Goal: Transaction & Acquisition: Purchase product/service

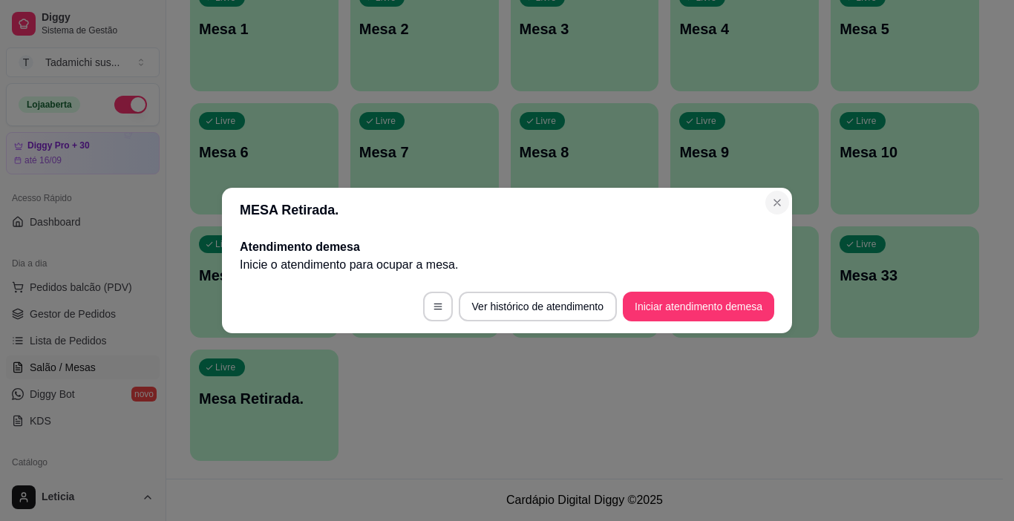
scroll to position [311, 0]
click at [777, 198] on button "Livre Mesa 9" at bounding box center [744, 158] width 148 height 111
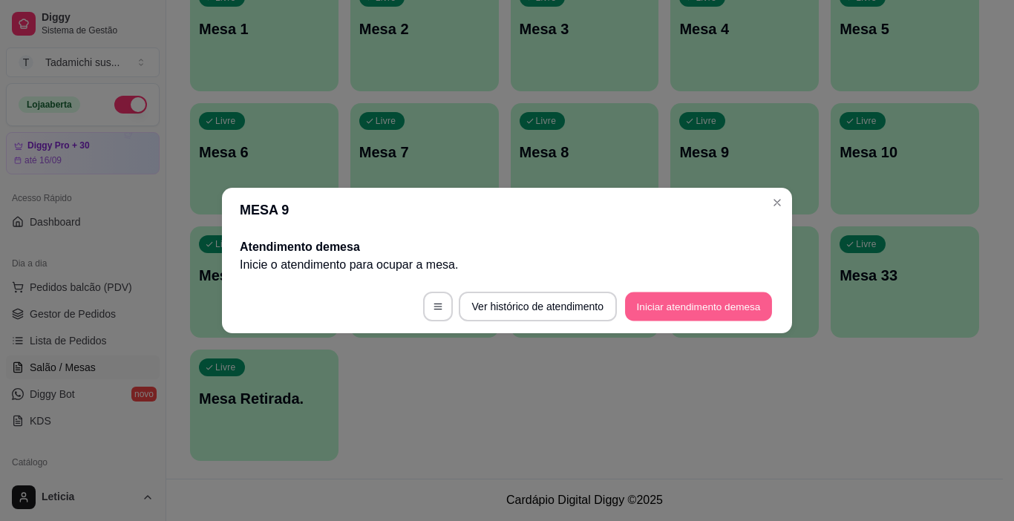
click at [697, 310] on button "Iniciar atendimento de mesa" at bounding box center [698, 306] width 147 height 29
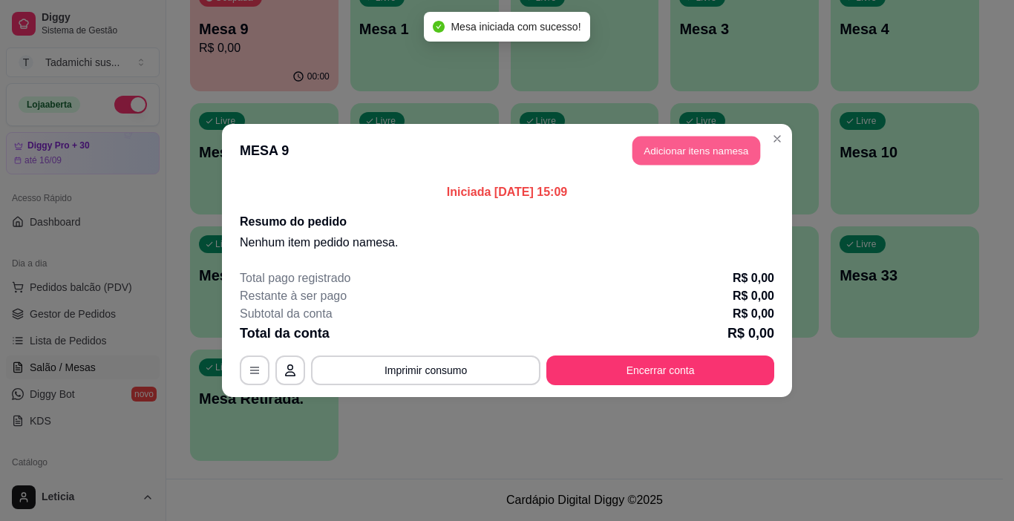
click at [696, 153] on button "Adicionar itens na mesa" at bounding box center [696, 151] width 128 height 29
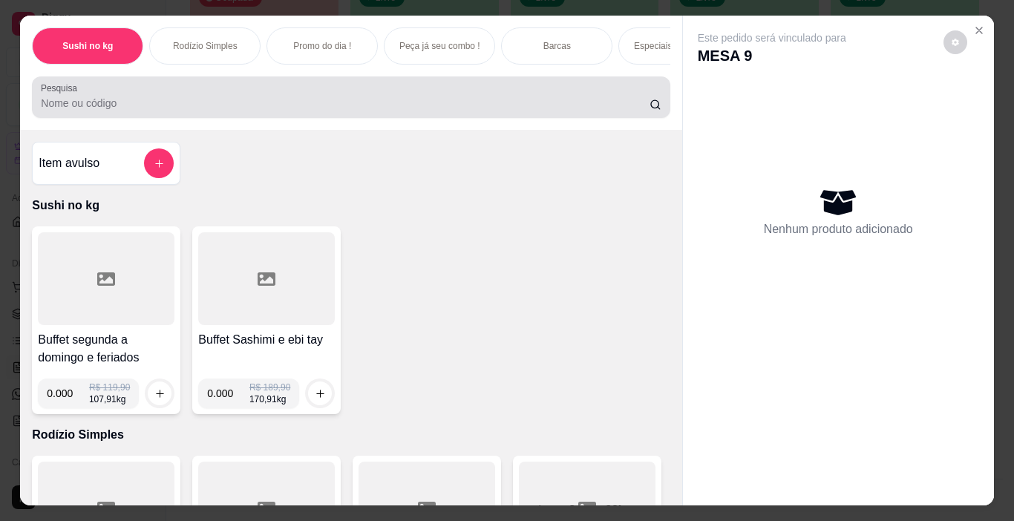
click at [393, 93] on div at bounding box center [351, 97] width 620 height 30
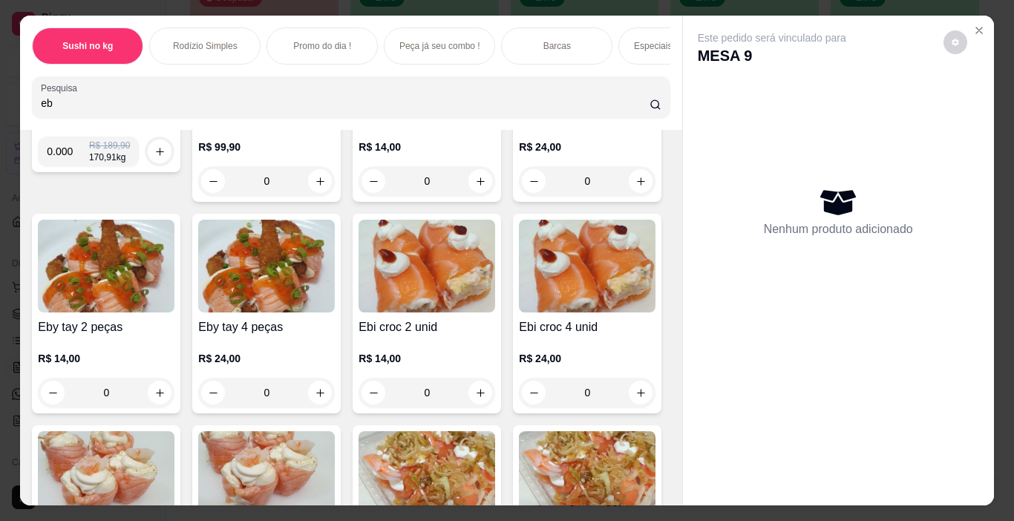
scroll to position [297, 0]
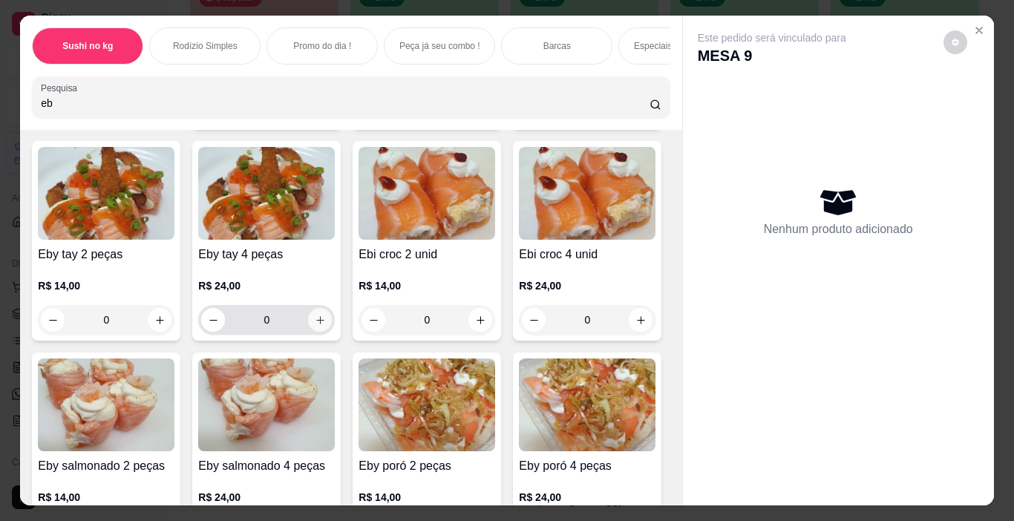
type input "eb"
click at [326, 326] on icon "increase-product-quantity" at bounding box center [320, 320] width 11 height 11
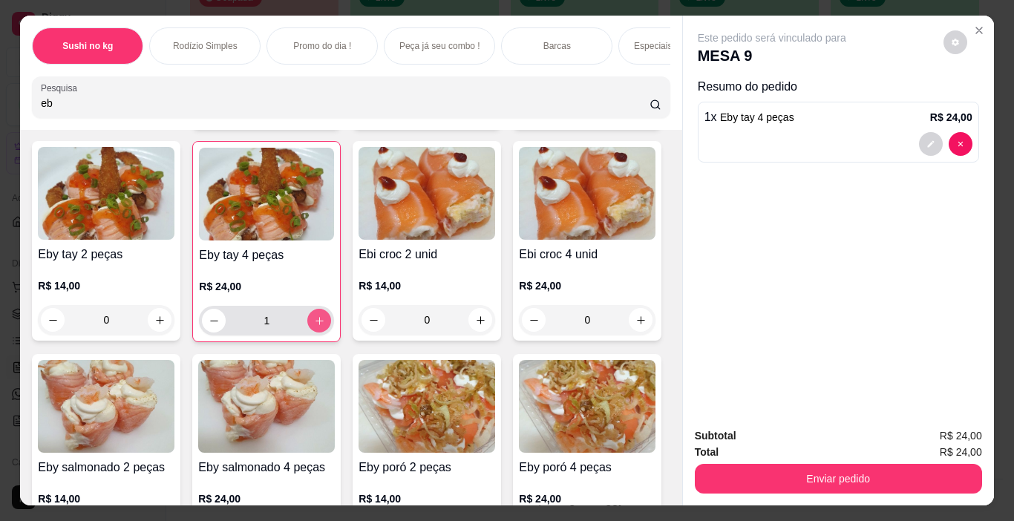
type input "1"
click at [166, 326] on icon "increase-product-quantity" at bounding box center [159, 320] width 11 height 11
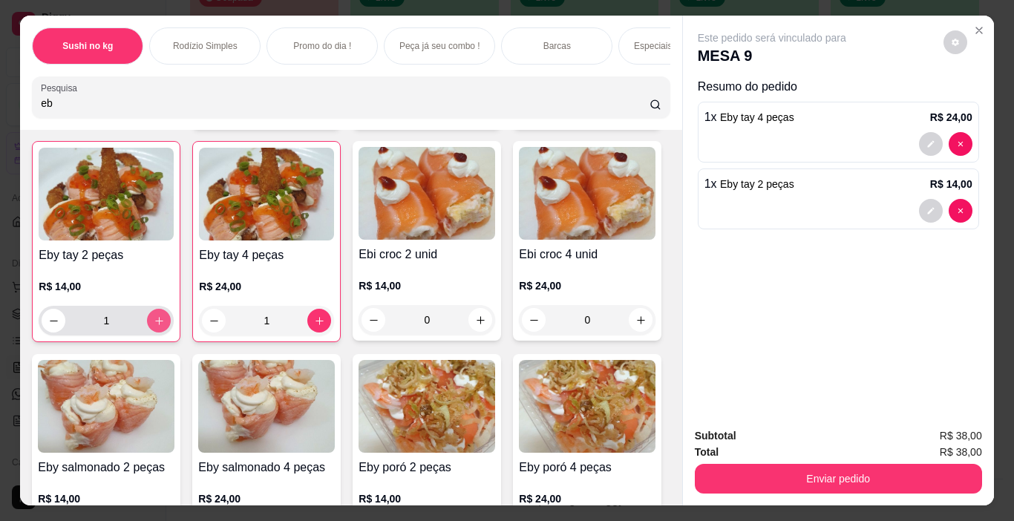
type input "1"
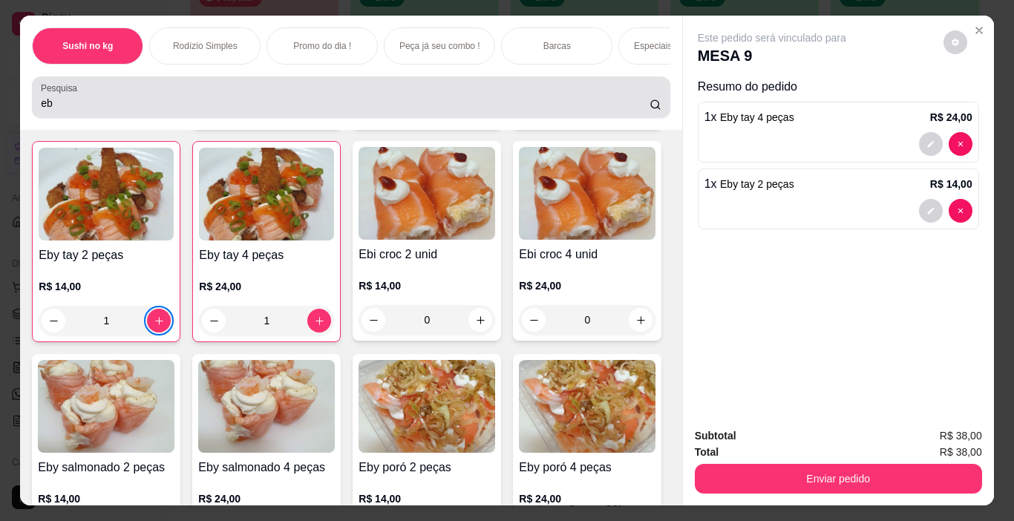
click at [195, 111] on input "eb" at bounding box center [345, 103] width 609 height 15
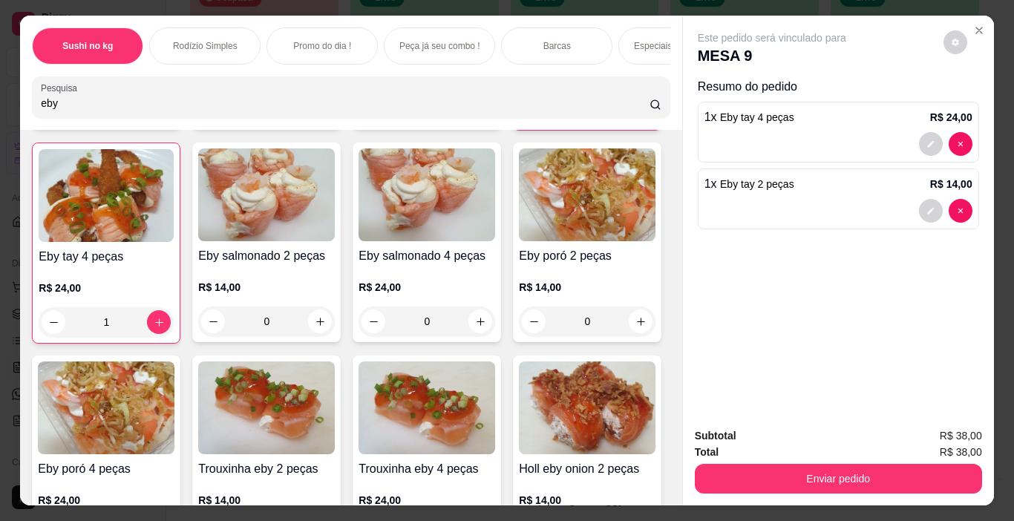
scroll to position [85, 0]
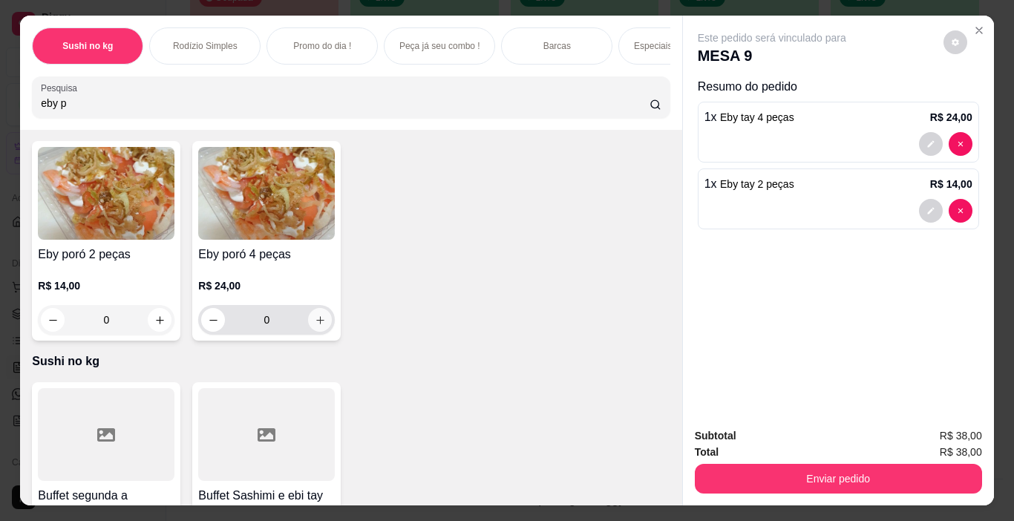
type input "eby p"
click at [320, 326] on icon "increase-product-quantity" at bounding box center [320, 320] width 11 height 11
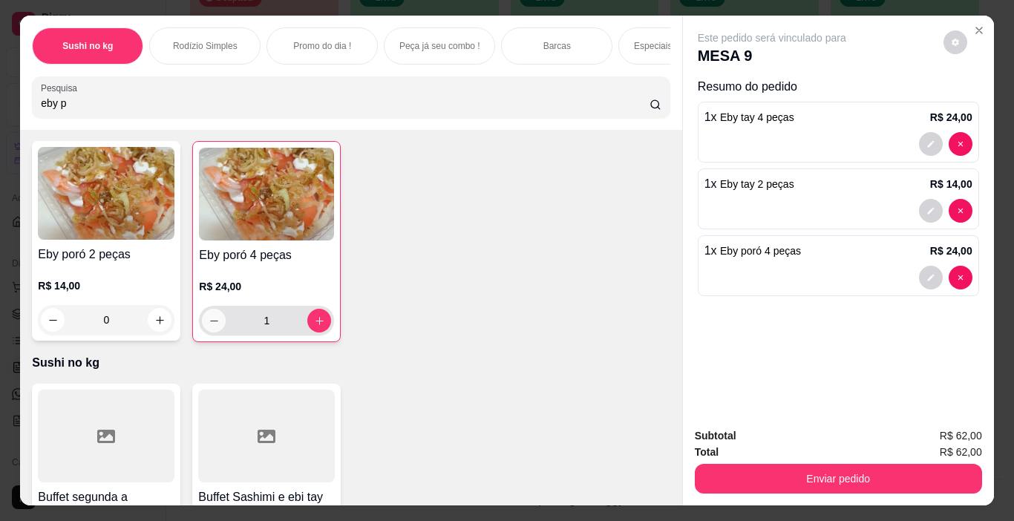
type input "1"
click at [108, 108] on input "eby p" at bounding box center [345, 103] width 609 height 15
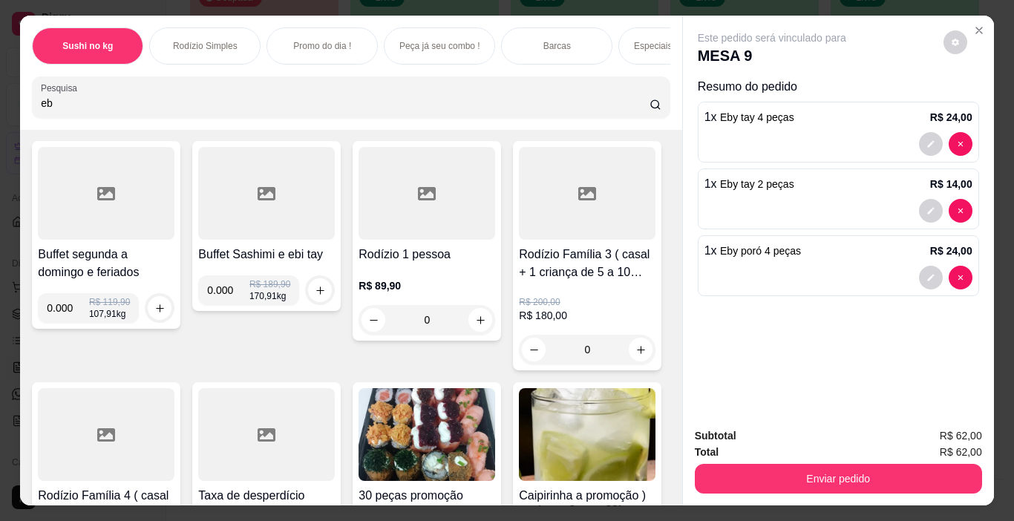
type input "e"
click at [85, 102] on input "Pesquisa" at bounding box center [345, 103] width 609 height 15
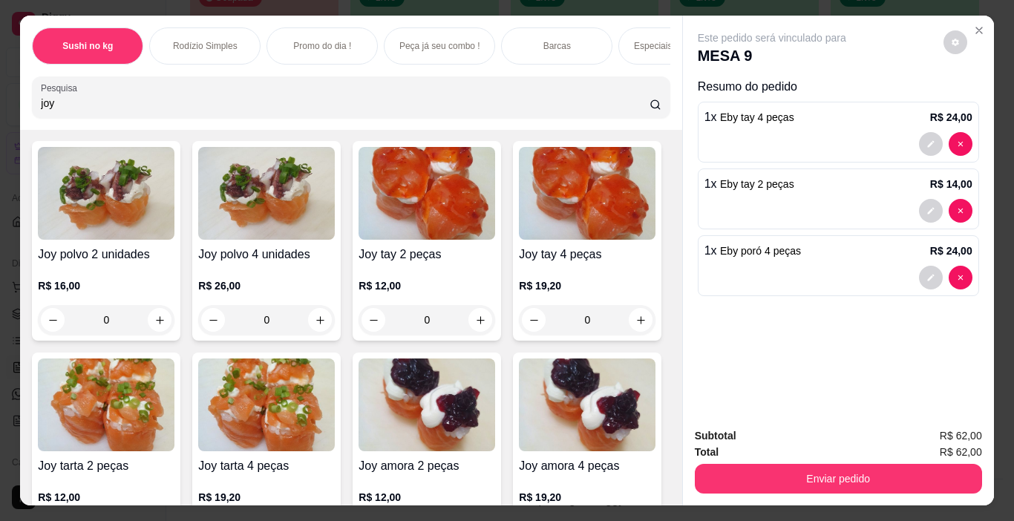
scroll to position [2266, 0]
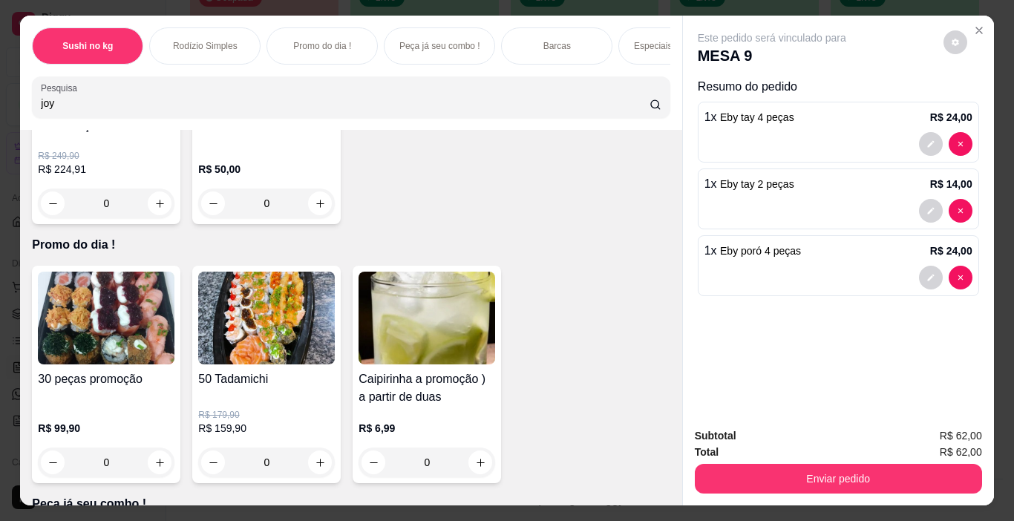
type input "joy"
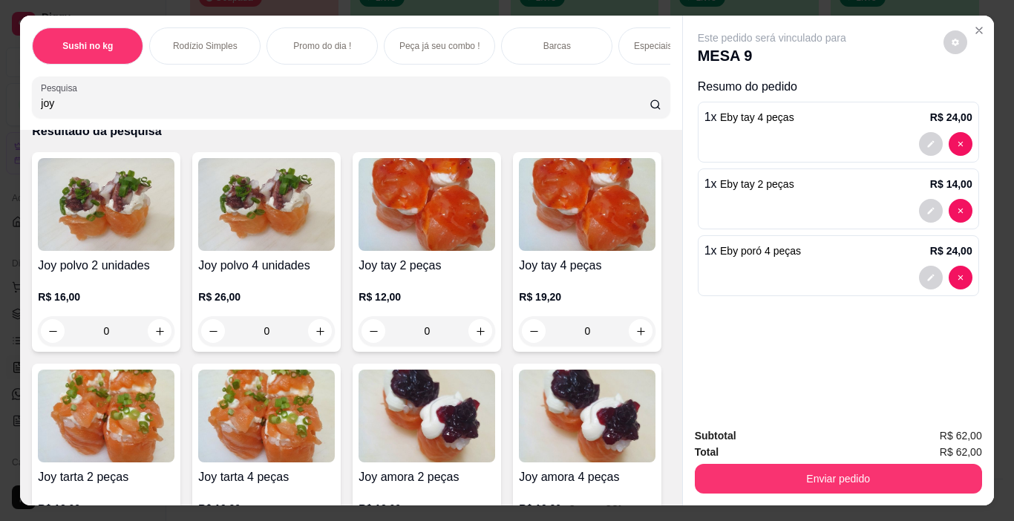
scroll to position [297, 0]
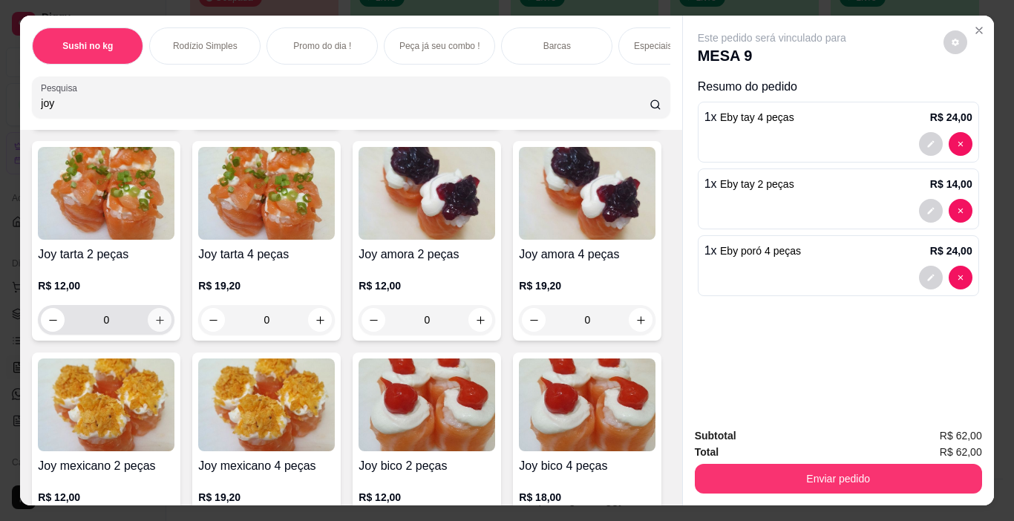
click at [166, 326] on icon "increase-product-quantity" at bounding box center [159, 320] width 11 height 11
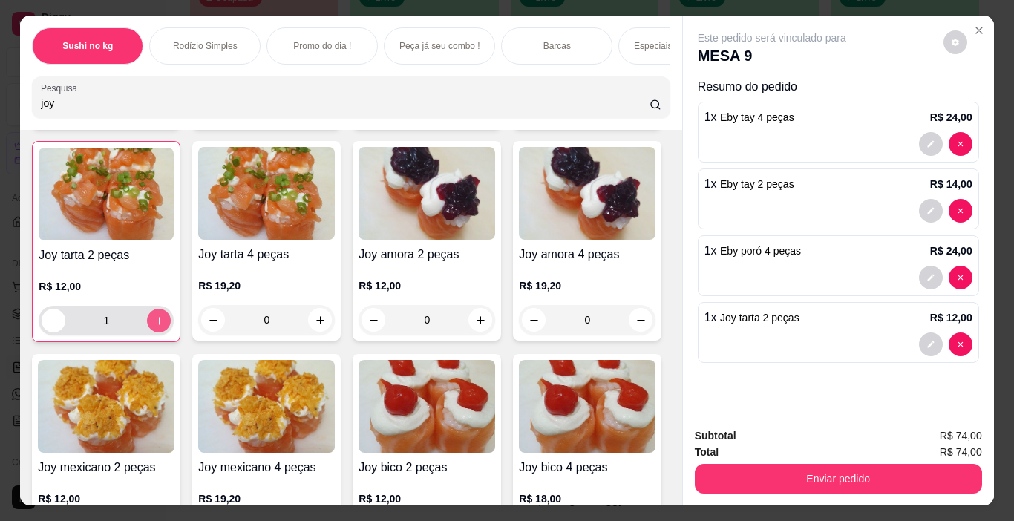
type input "1"
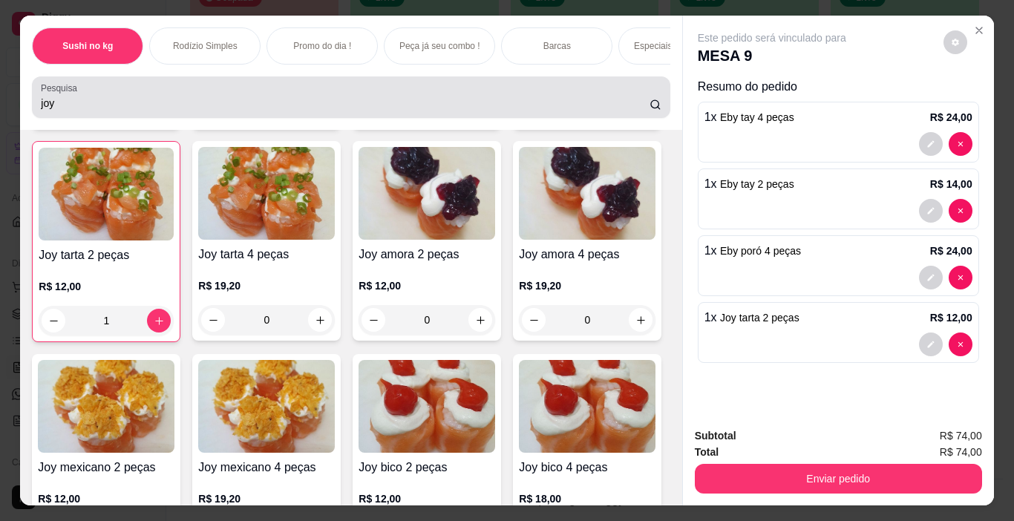
click at [135, 94] on div "joy" at bounding box center [351, 97] width 620 height 30
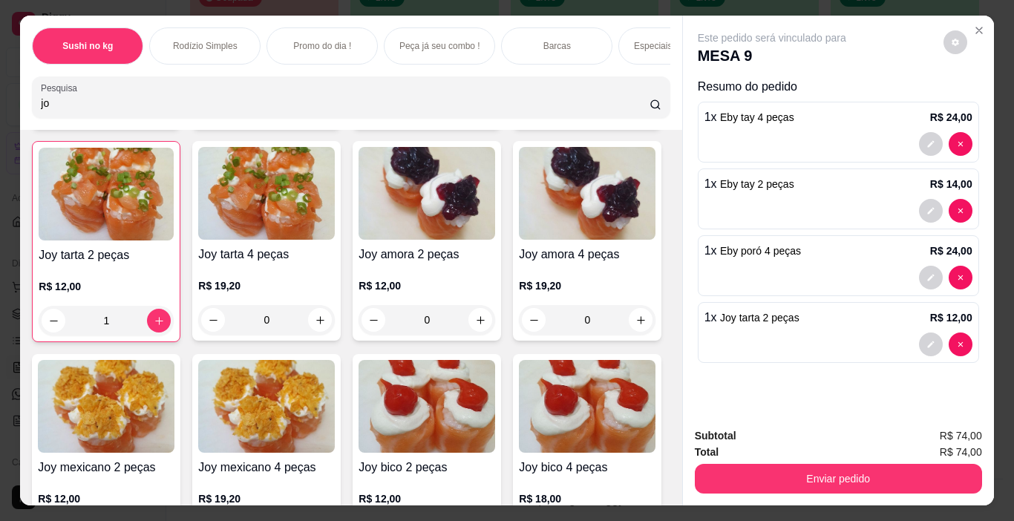
type input "j"
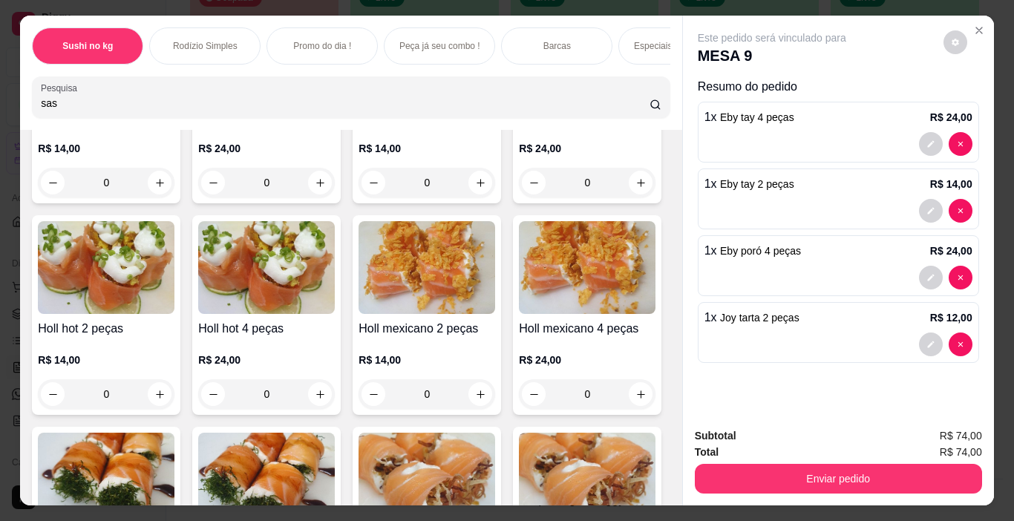
scroll to position [1456, 0]
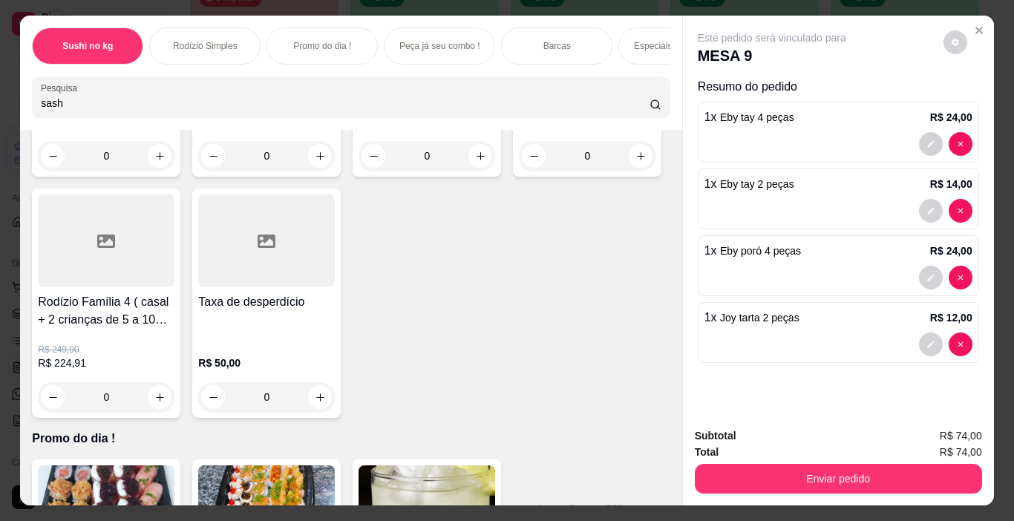
type input "sash"
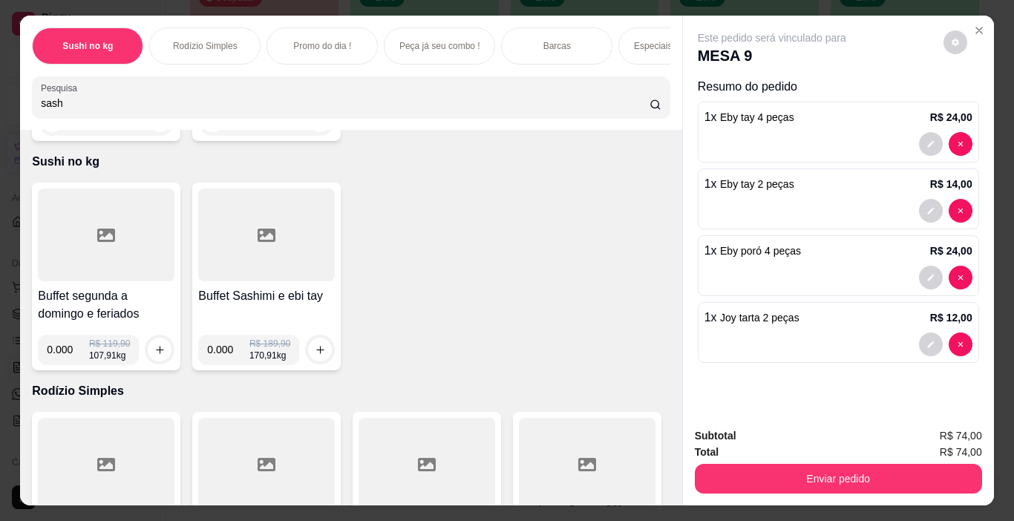
scroll to position [0, 0]
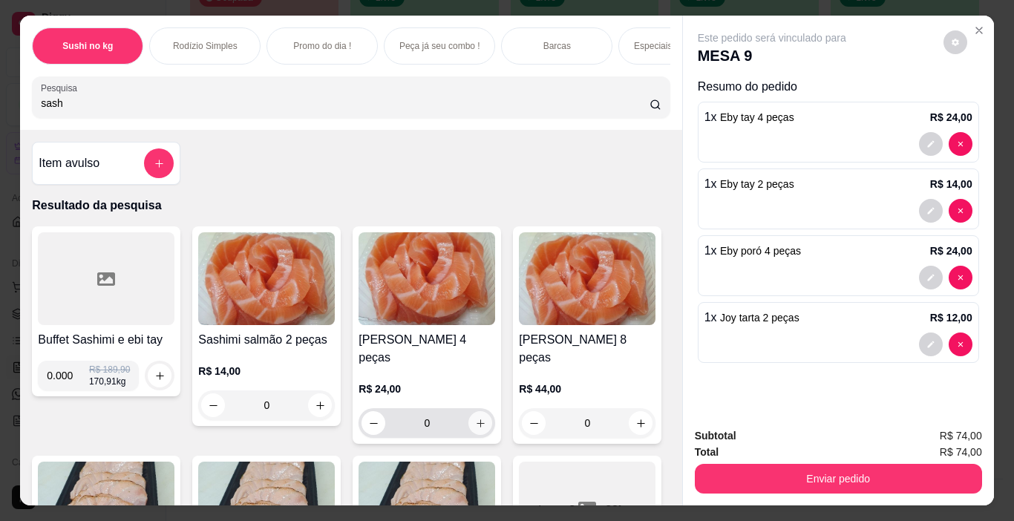
click at [475, 418] on icon "increase-product-quantity" at bounding box center [480, 423] width 11 height 11
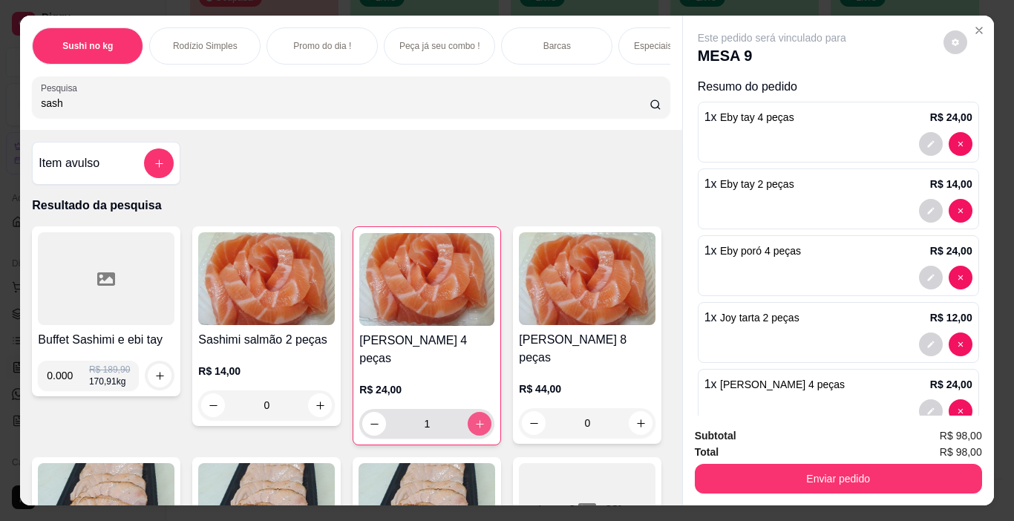
type input "1"
click at [335, 102] on input "sash" at bounding box center [345, 103] width 609 height 15
type input "s"
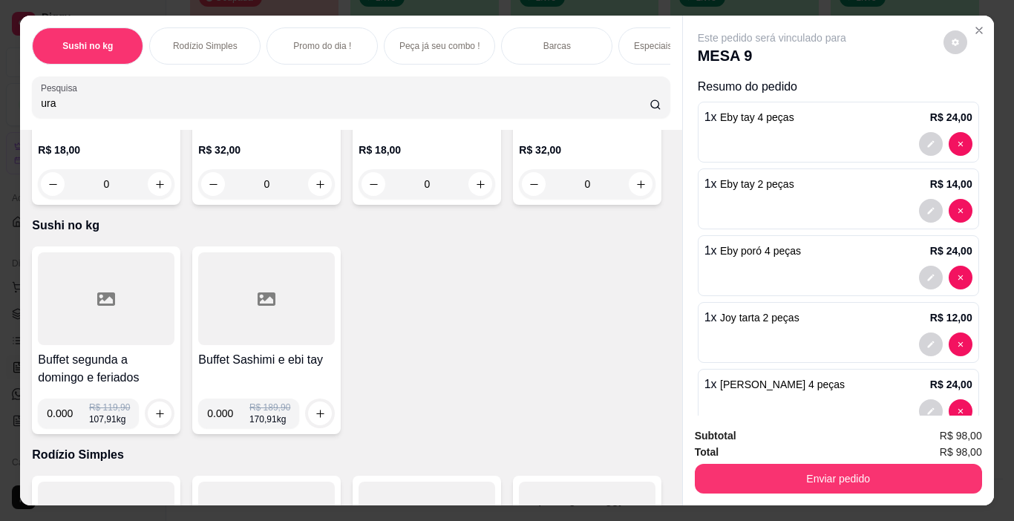
scroll to position [965, 0]
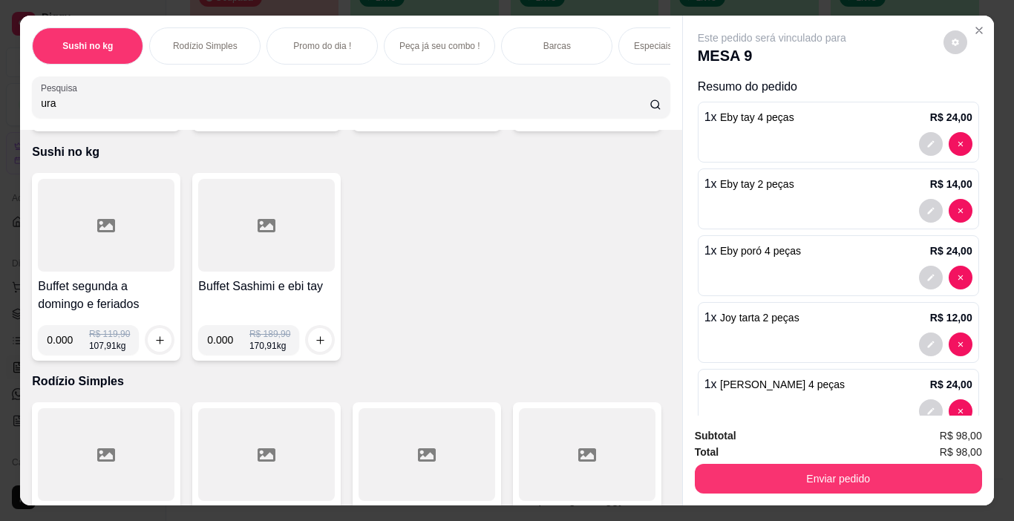
type input "ura"
click at [154, 117] on icon "increase-product-quantity" at bounding box center [159, 110] width 11 height 11
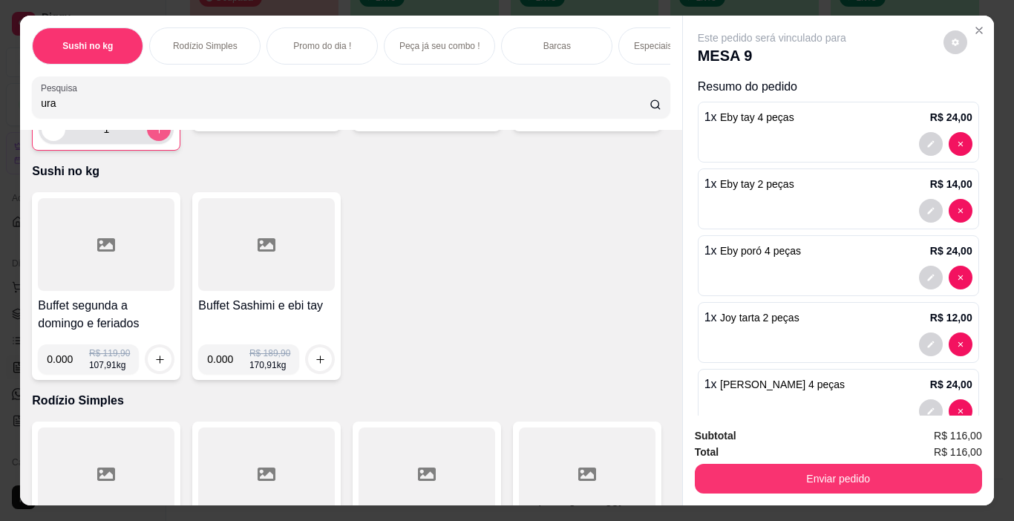
type input "1"
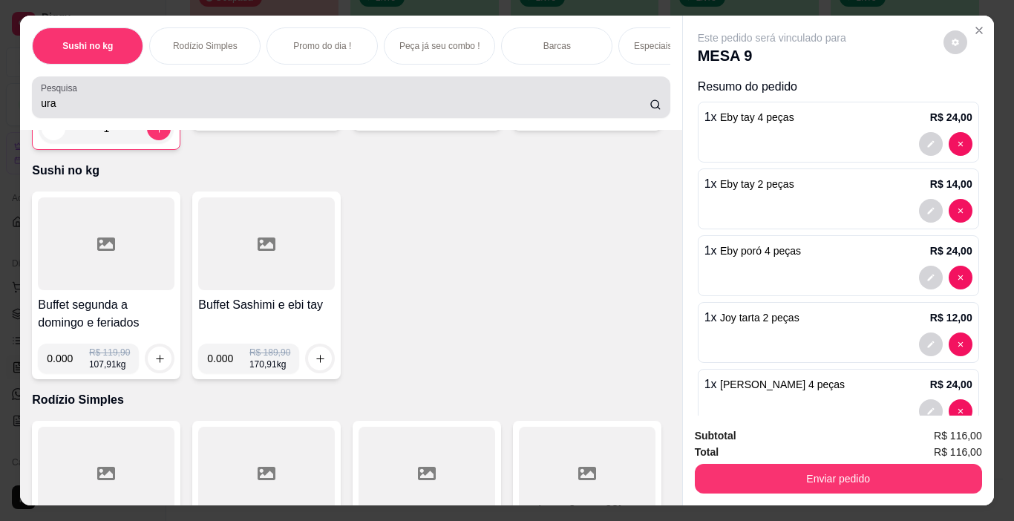
click at [121, 106] on input "ura" at bounding box center [345, 103] width 609 height 15
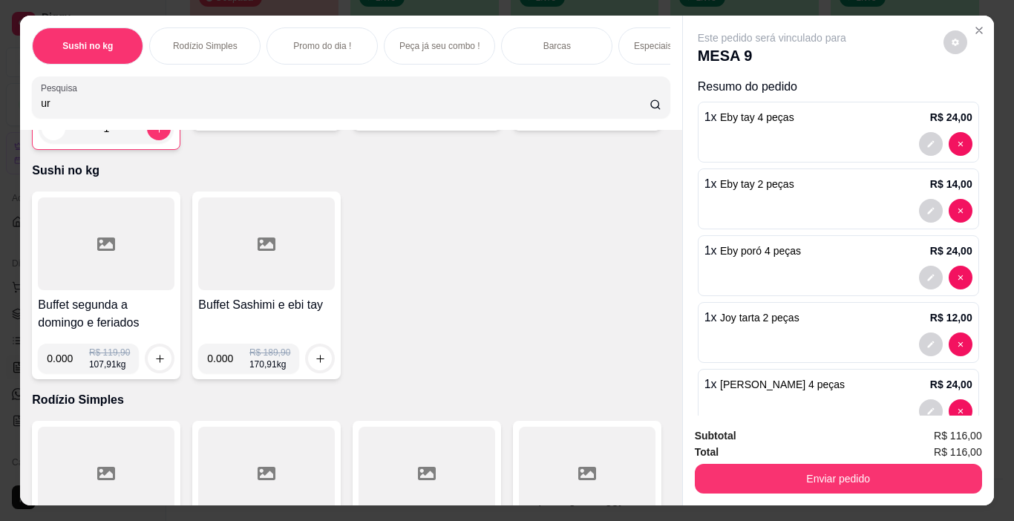
type input "u"
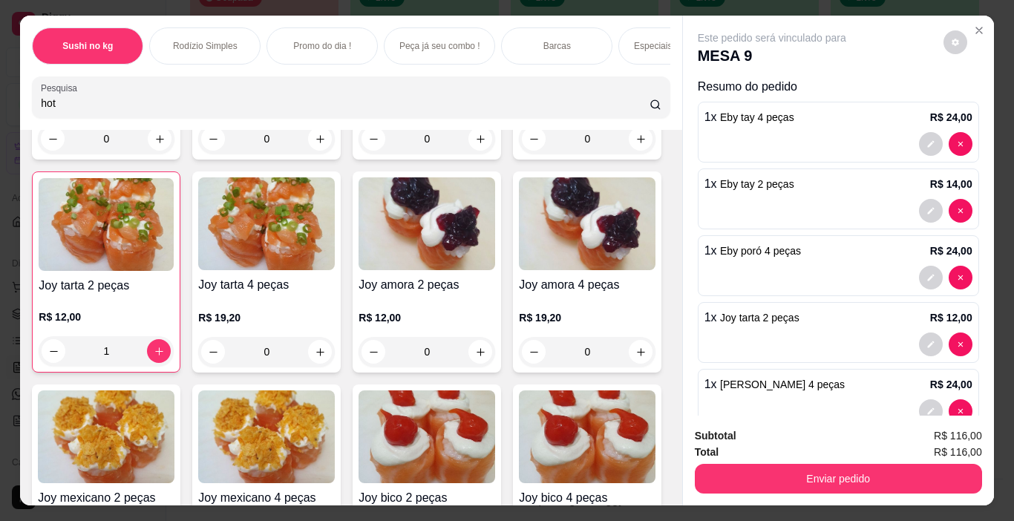
scroll to position [8533, 0]
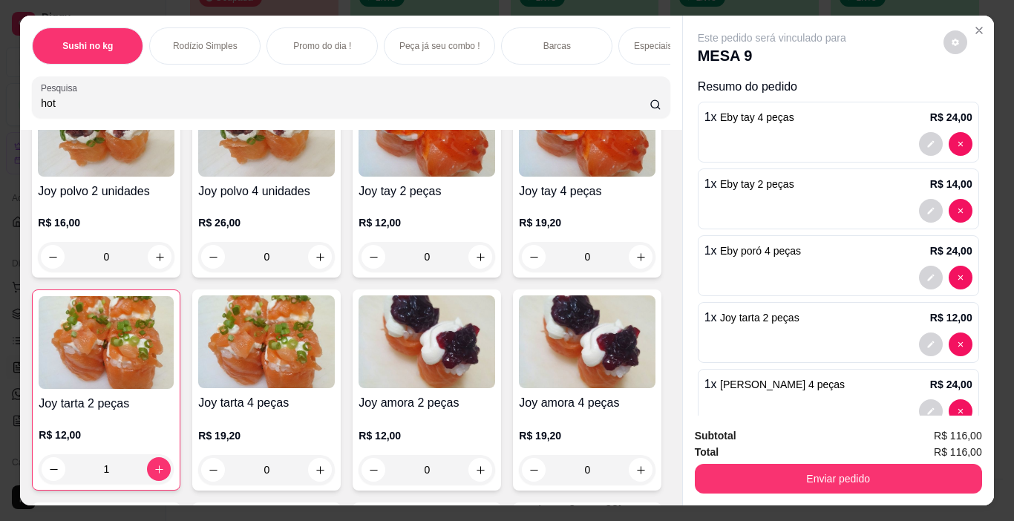
type input "hot"
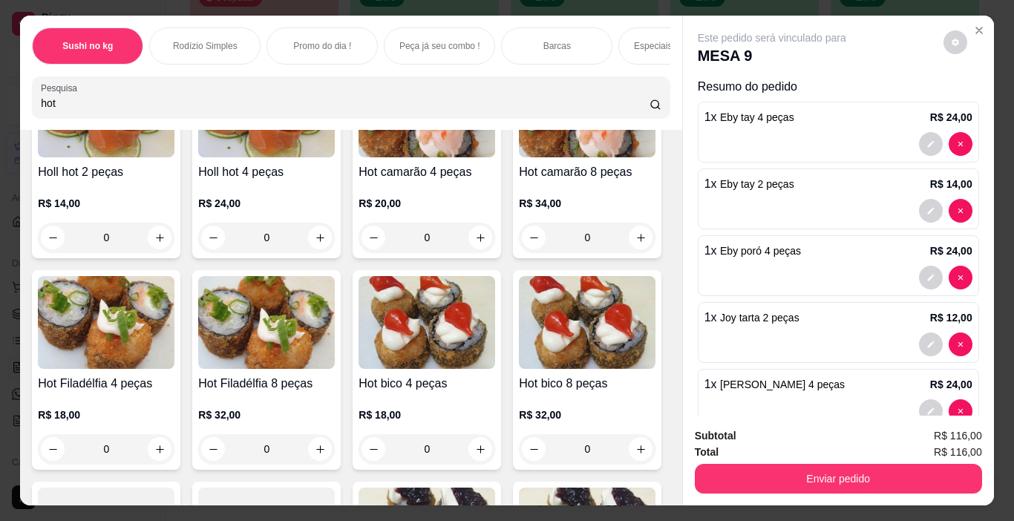
scroll to position [371, 0]
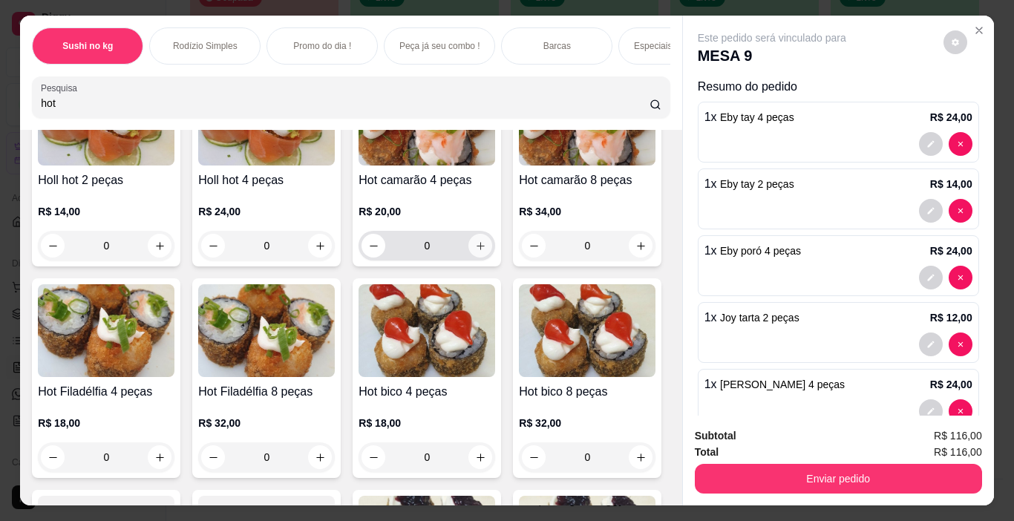
click at [468, 258] on button "increase-product-quantity" at bounding box center [480, 246] width 24 height 24
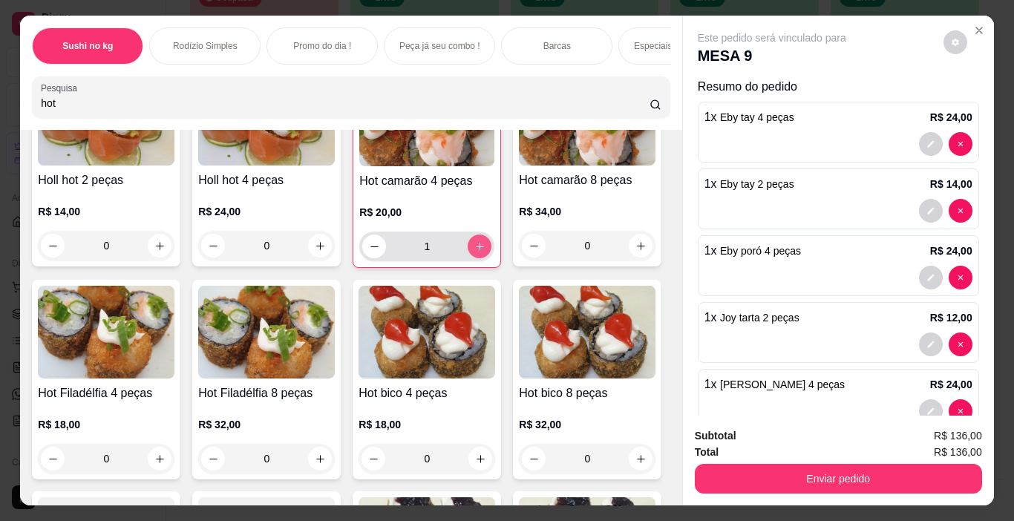
type input "1"
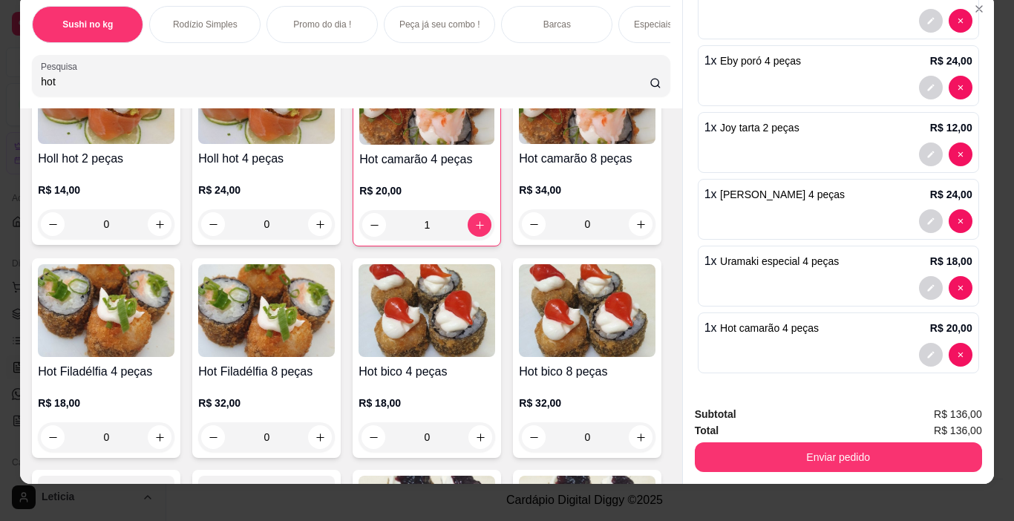
scroll to position [37, 0]
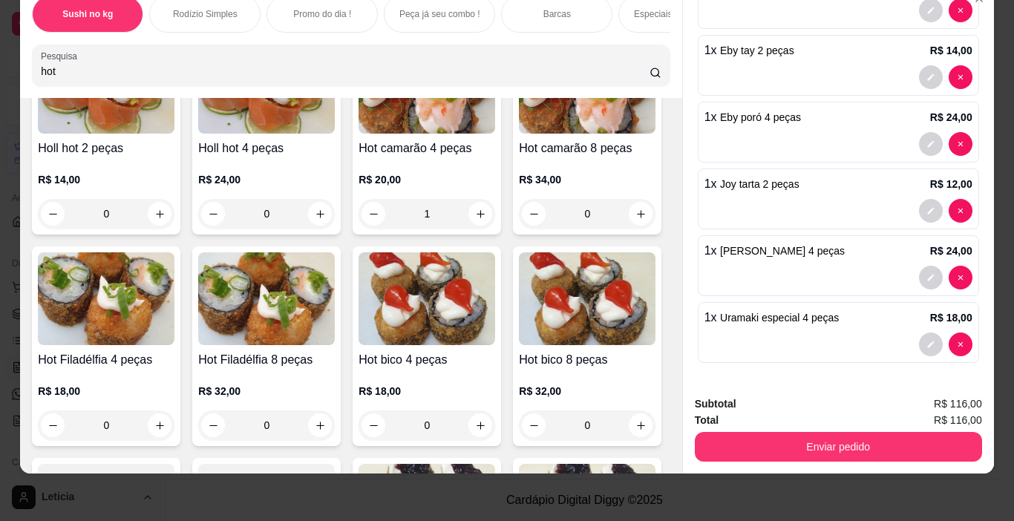
type input "0"
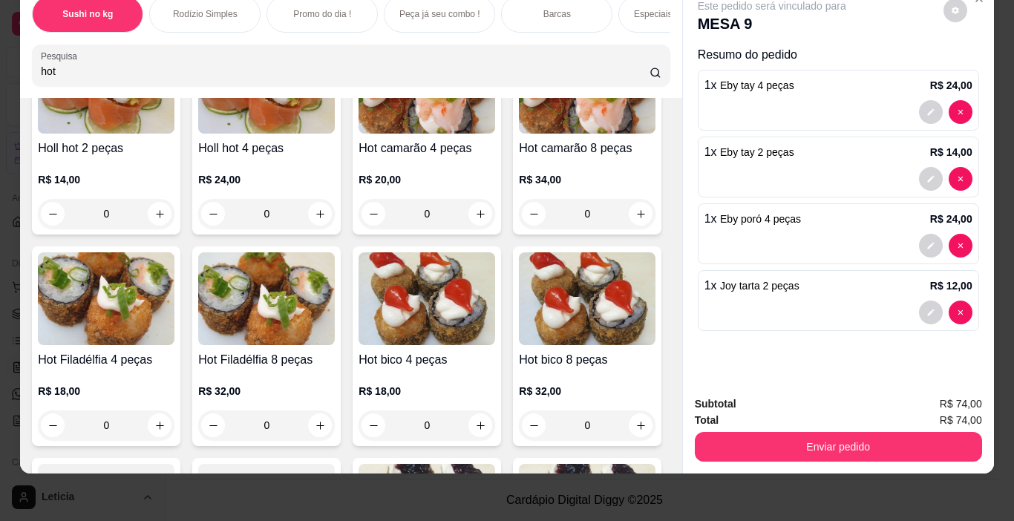
type input "0"
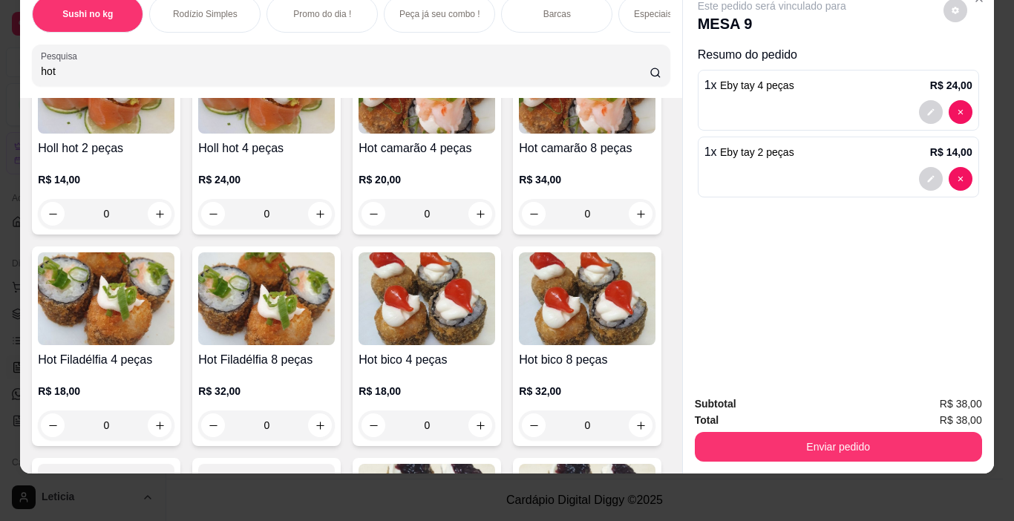
type input "0"
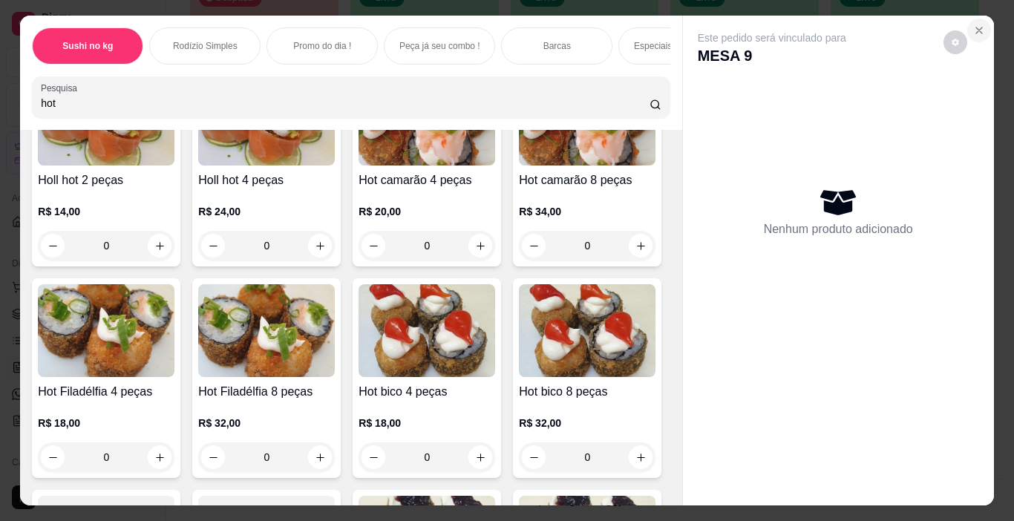
click at [973, 24] on icon "Close" at bounding box center [979, 30] width 12 height 12
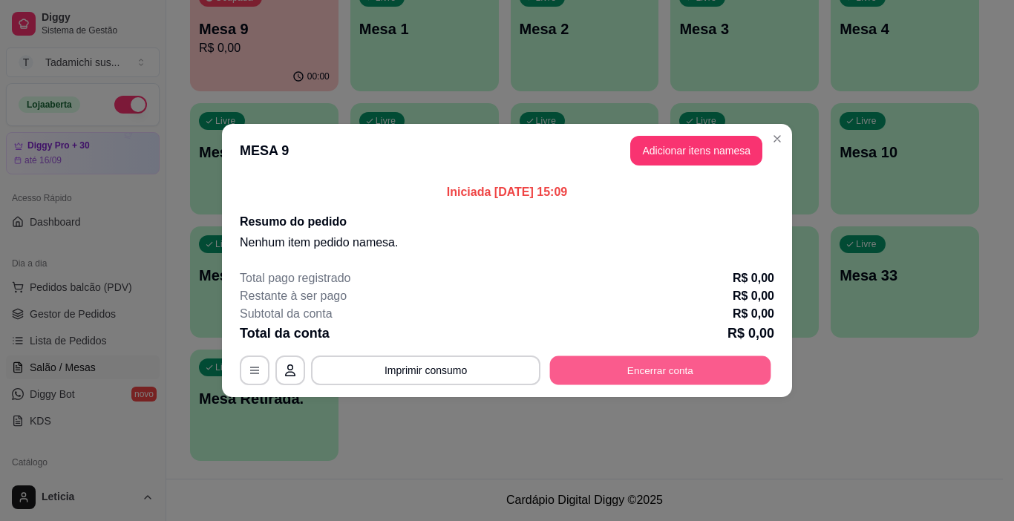
click at [678, 367] on button "Encerrar conta" at bounding box center [660, 370] width 221 height 29
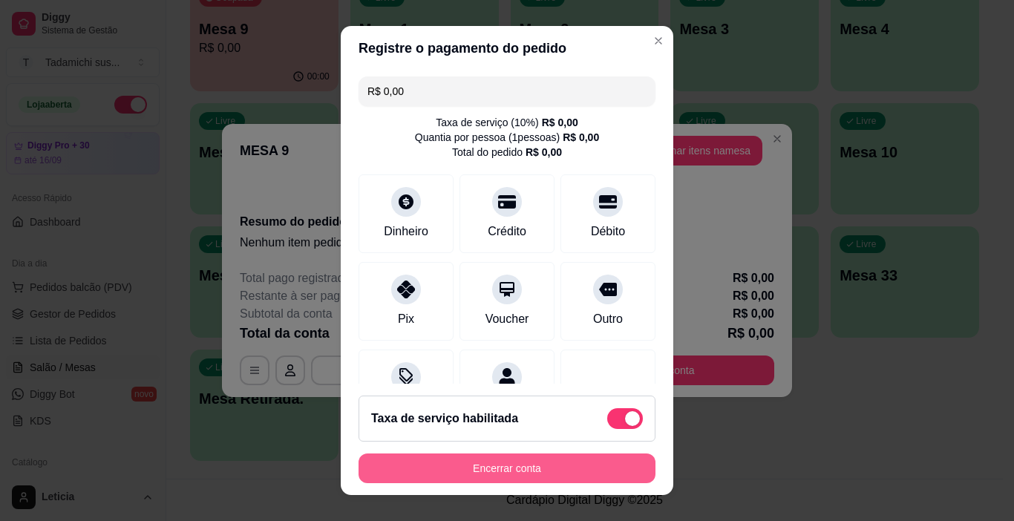
click at [559, 465] on button "Encerrar conta" at bounding box center [507, 469] width 297 height 30
